Goal: Task Accomplishment & Management: Manage account settings

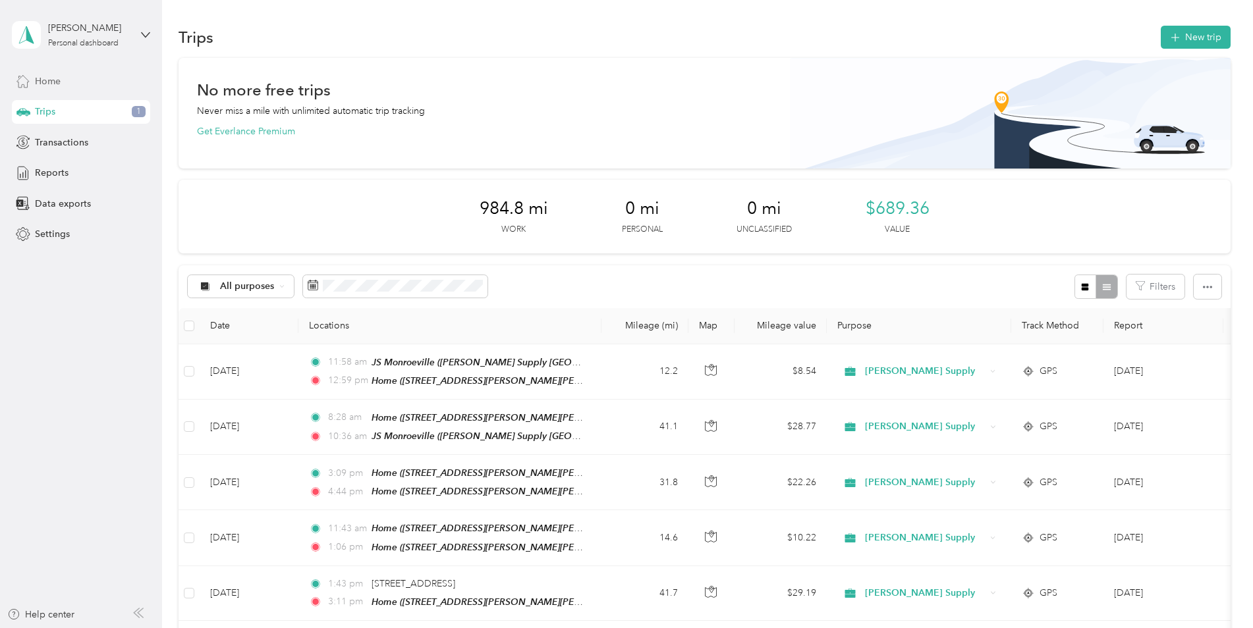
click at [63, 80] on div "Home" at bounding box center [81, 81] width 138 height 24
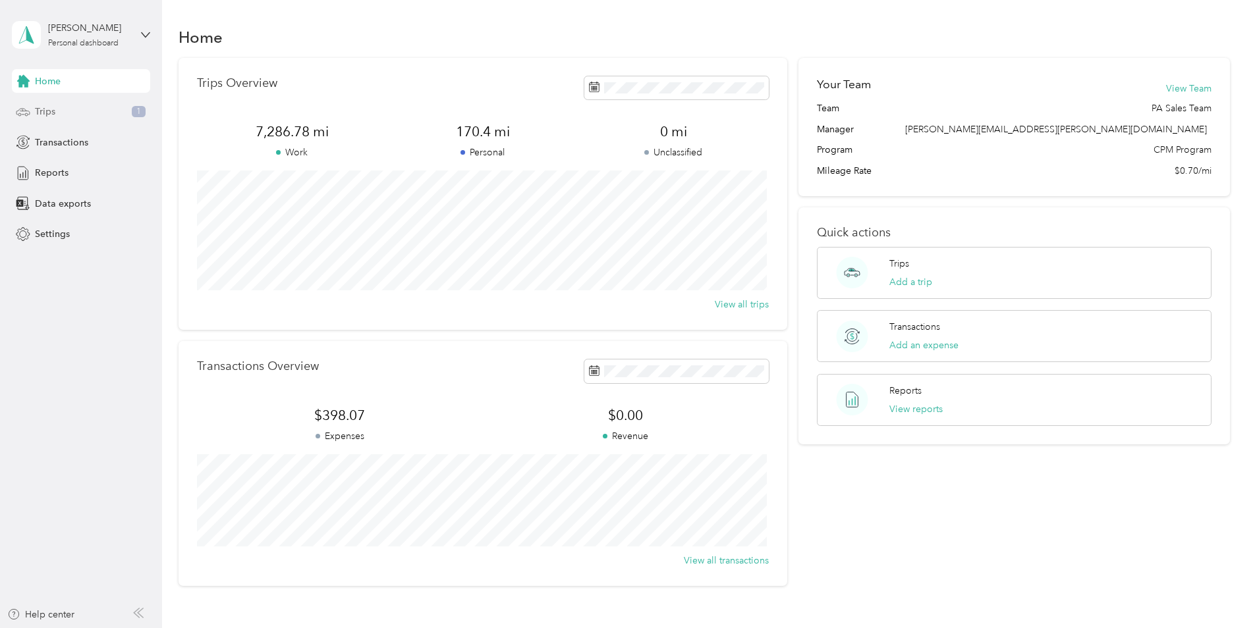
click at [54, 111] on span "Trips" at bounding box center [45, 112] width 20 height 14
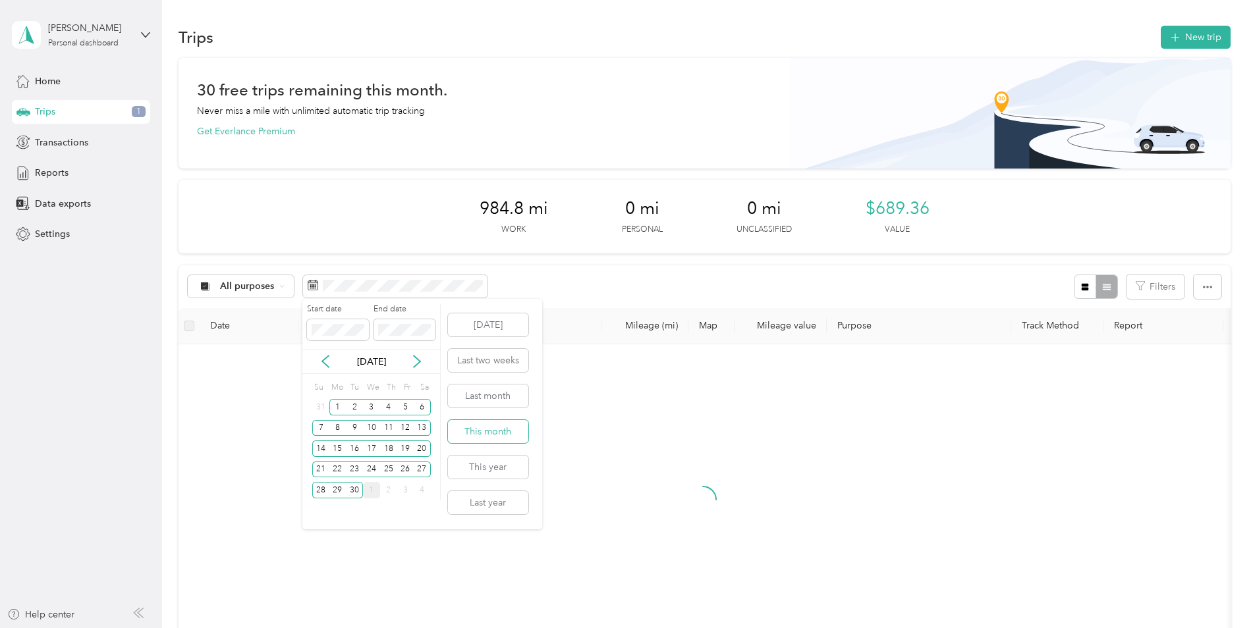
click at [474, 433] on button "This month" at bounding box center [488, 431] width 80 height 23
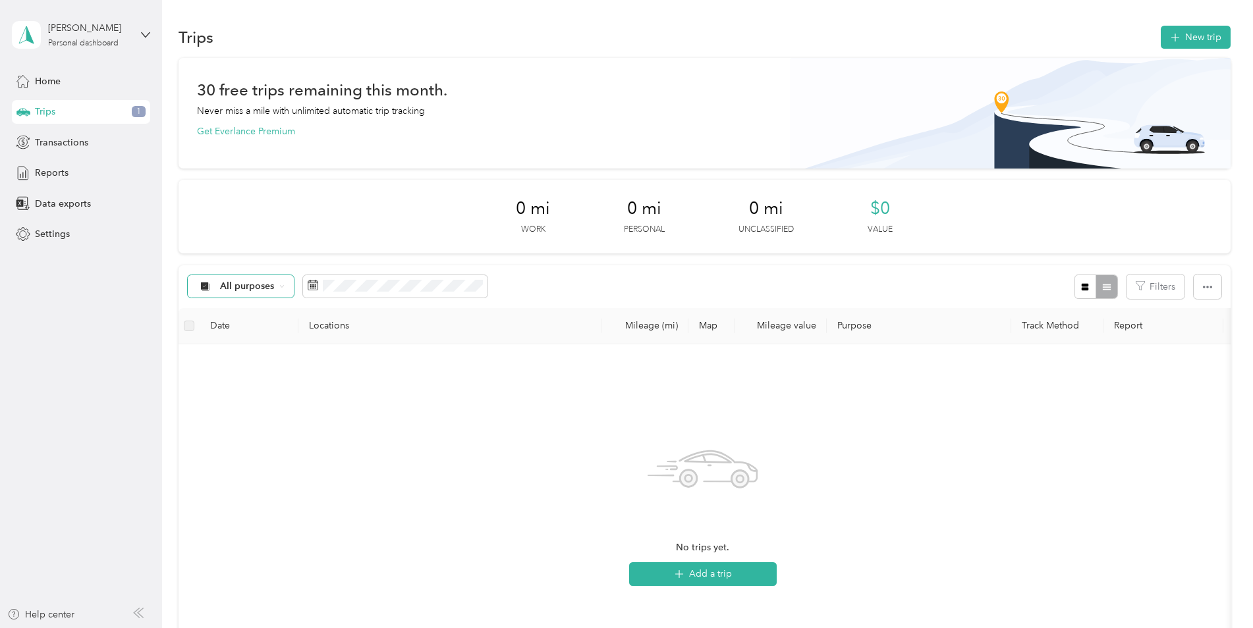
click at [252, 292] on div "All purposes" at bounding box center [241, 286] width 107 height 22
click at [246, 334] on span "Unclassified" at bounding box center [275, 334] width 110 height 14
click at [37, 78] on span "Home" at bounding box center [48, 81] width 26 height 14
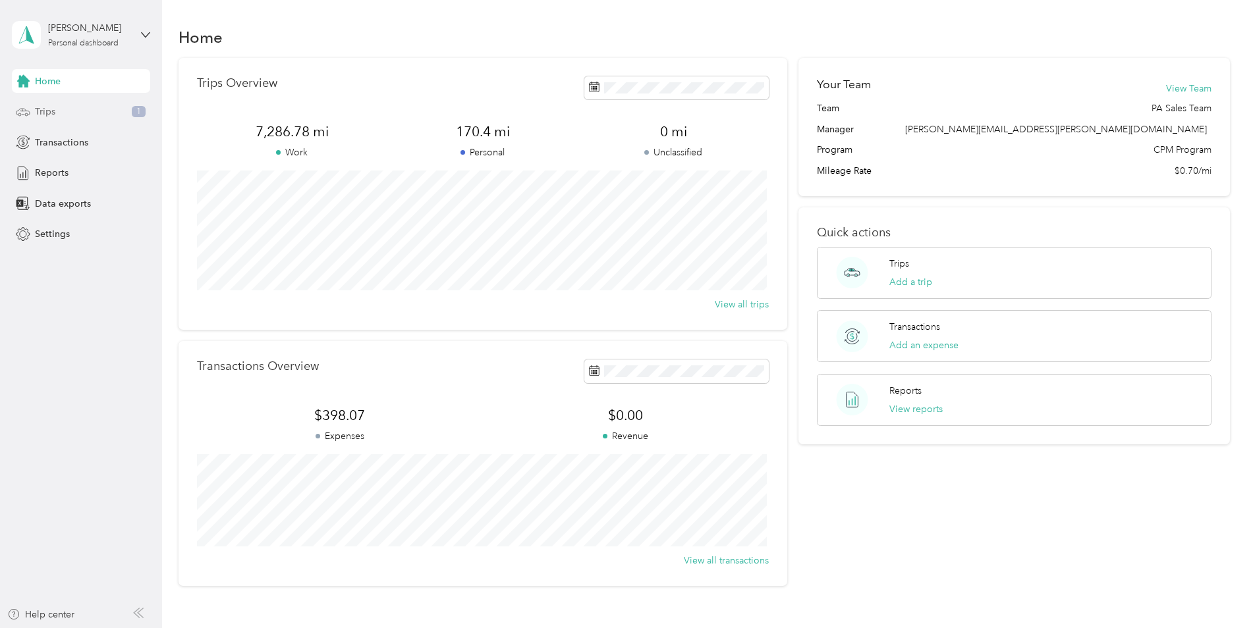
click at [57, 114] on div "Trips 1" at bounding box center [81, 112] width 138 height 24
